Goal: Information Seeking & Learning: Learn about a topic

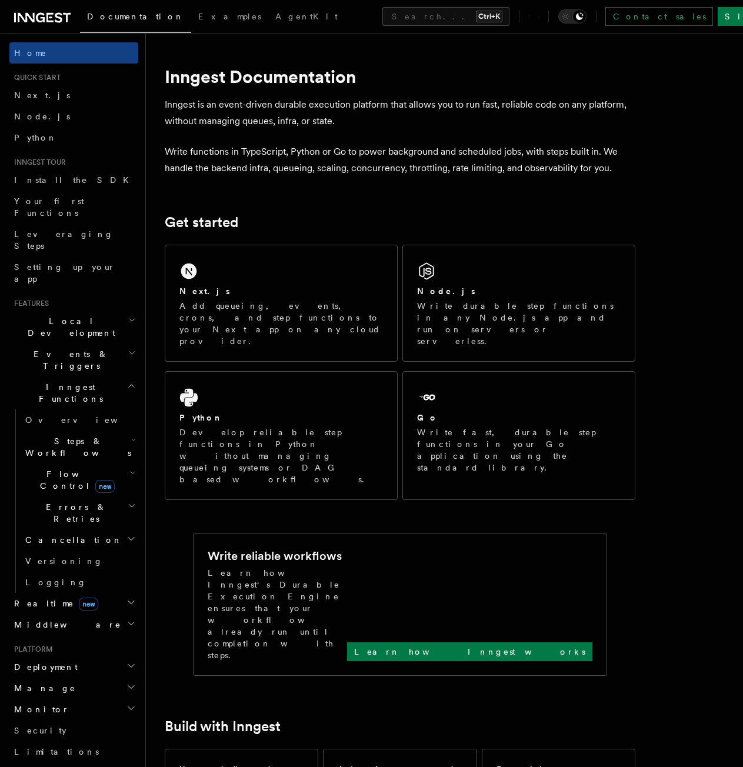
click at [131, 435] on icon "button" at bounding box center [133, 439] width 5 height 9
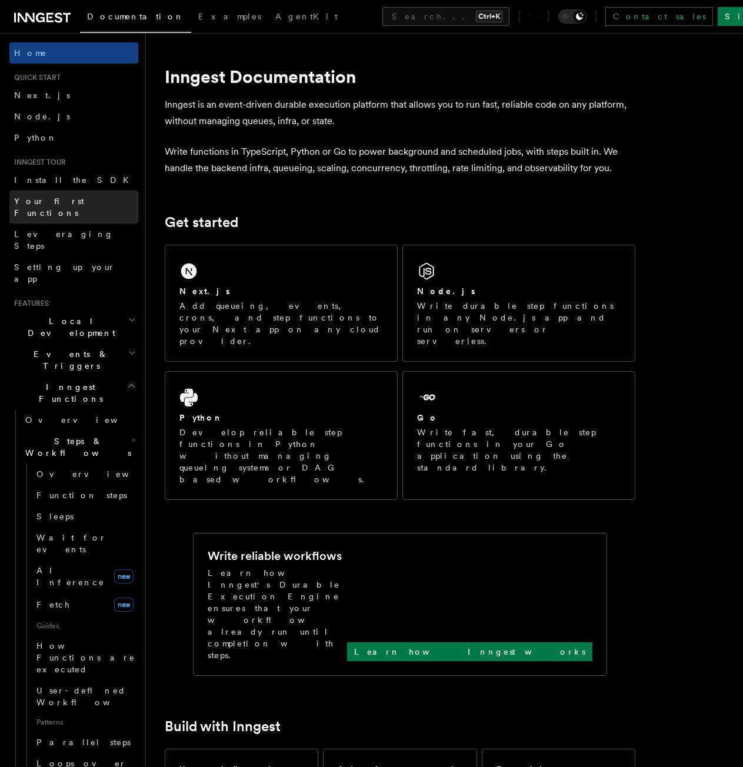
click at [69, 205] on span "Your first Functions" at bounding box center [49, 206] width 70 height 21
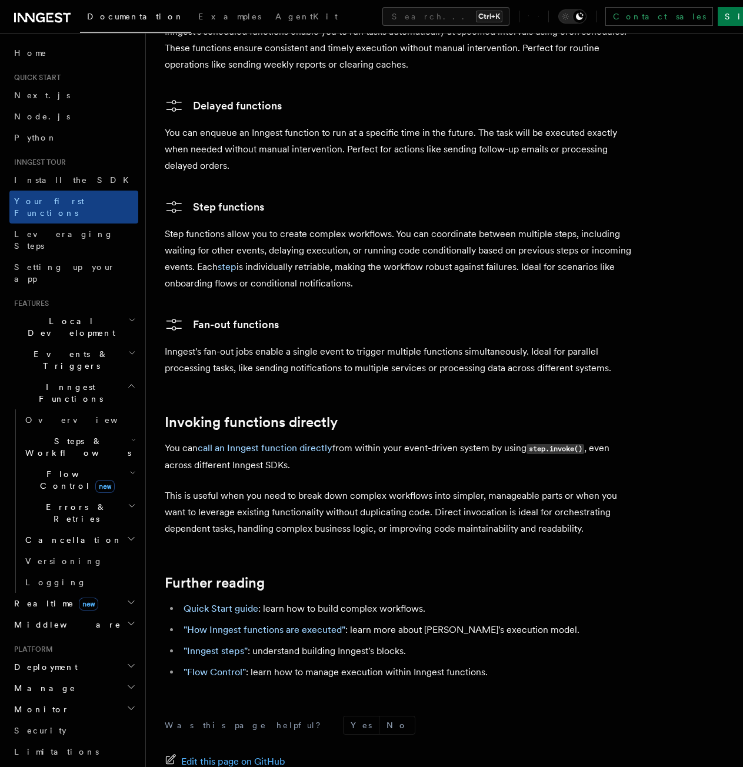
scroll to position [2116, 0]
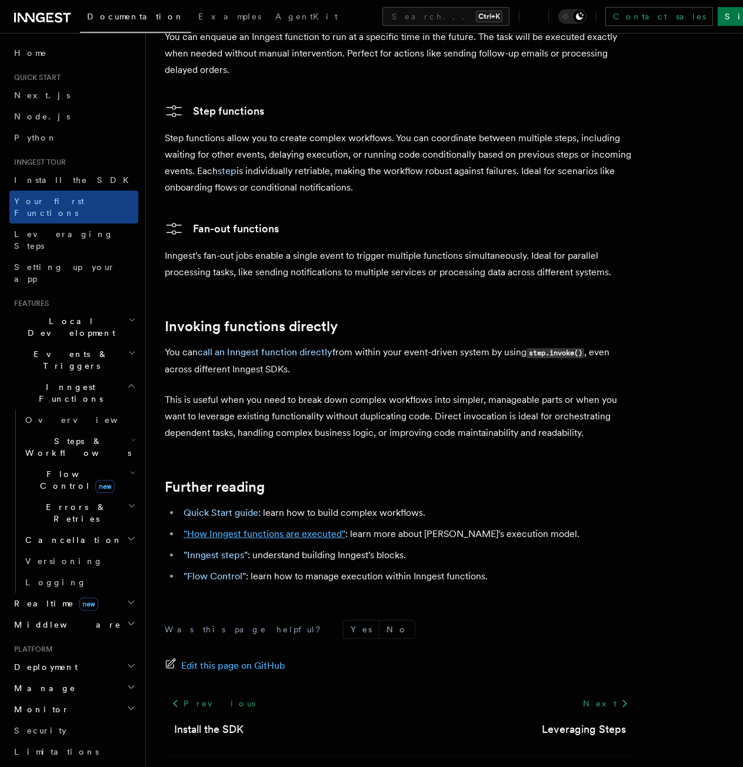
click at [321, 528] on link ""How Inngest functions are executed"" at bounding box center [265, 533] width 162 height 11
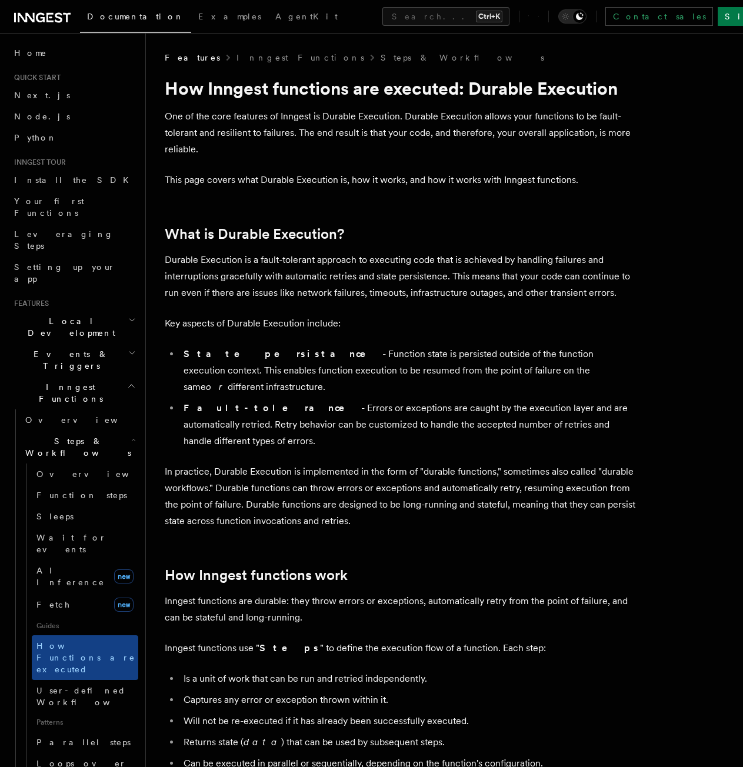
click at [57, 17] on icon at bounding box center [59, 17] width 8 height 10
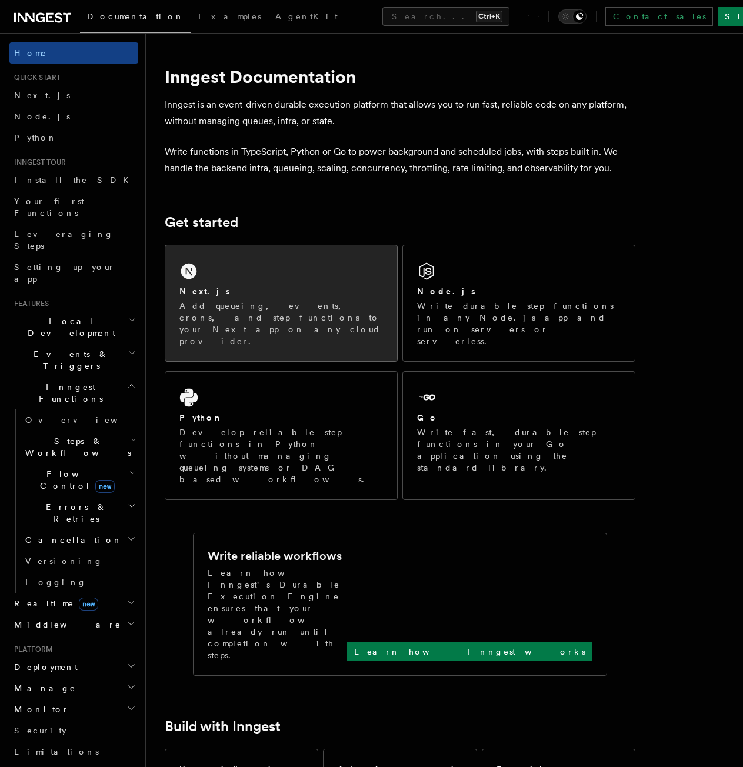
click at [262, 301] on p "Add queueing, events, crons, and step functions to your Next app on any cloud p…" at bounding box center [281, 323] width 204 height 47
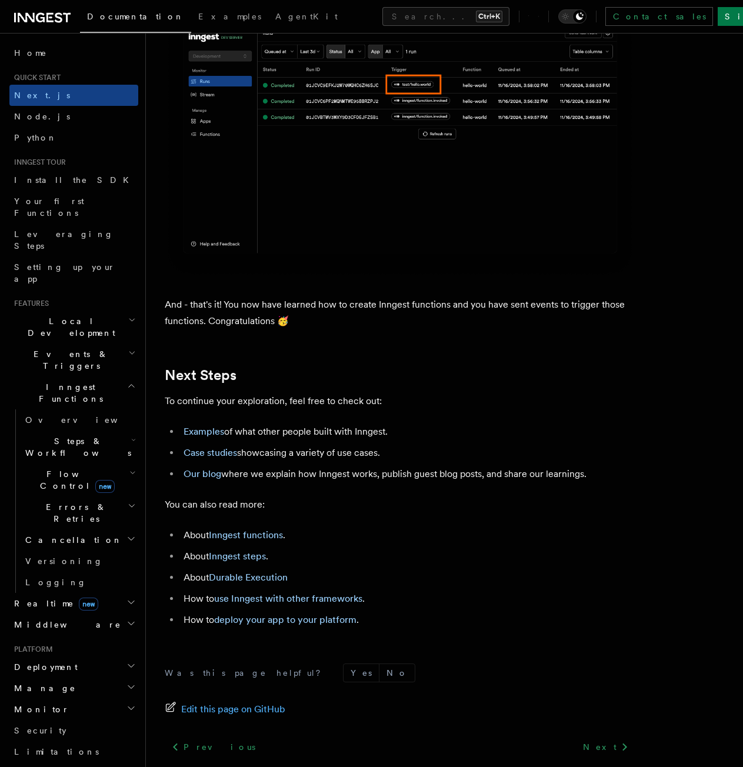
scroll to position [7155, 0]
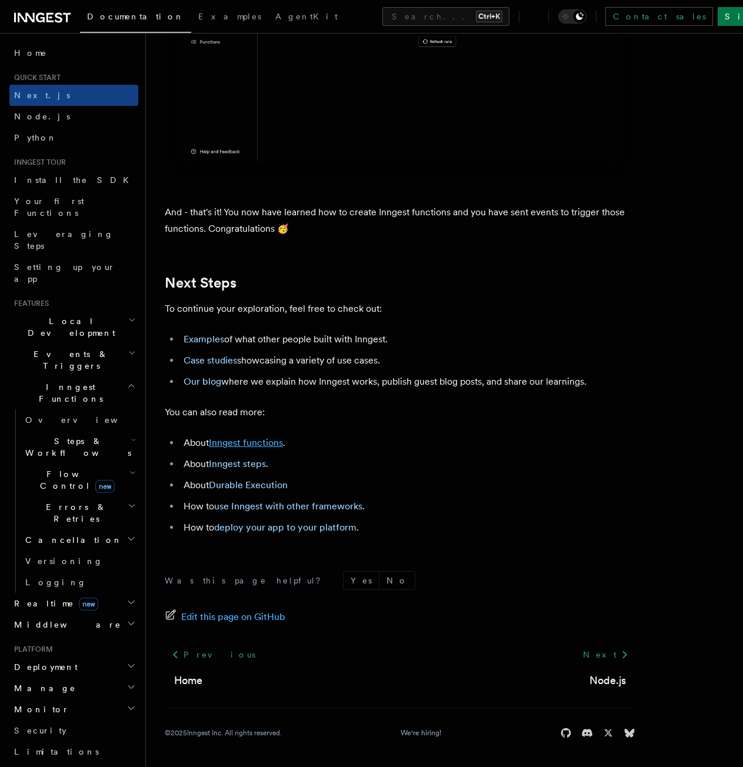
click at [242, 439] on link "Inngest functions" at bounding box center [246, 442] width 74 height 11
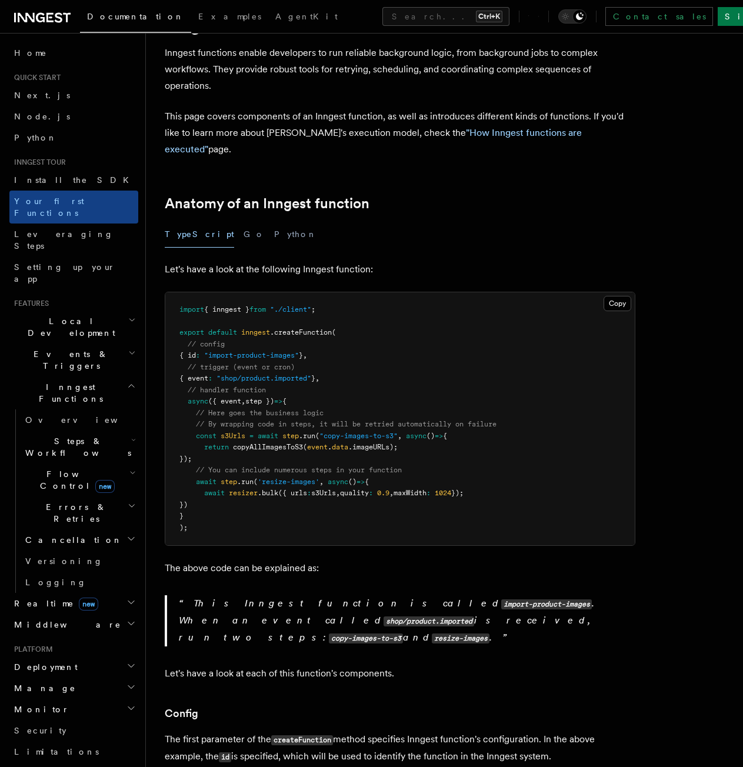
scroll to position [235, 0]
